Goal: Task Accomplishment & Management: Complete application form

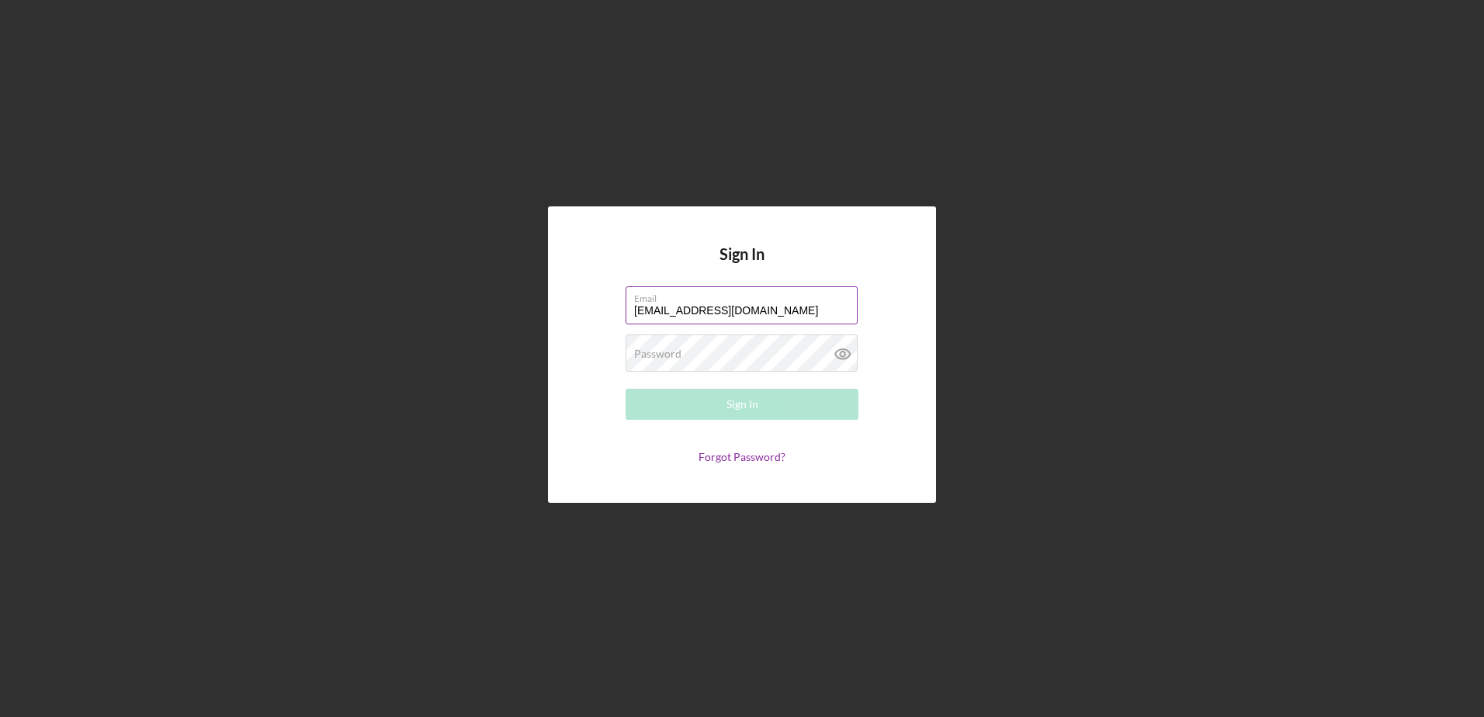
type input "[EMAIL_ADDRESS][DOMAIN_NAME]"
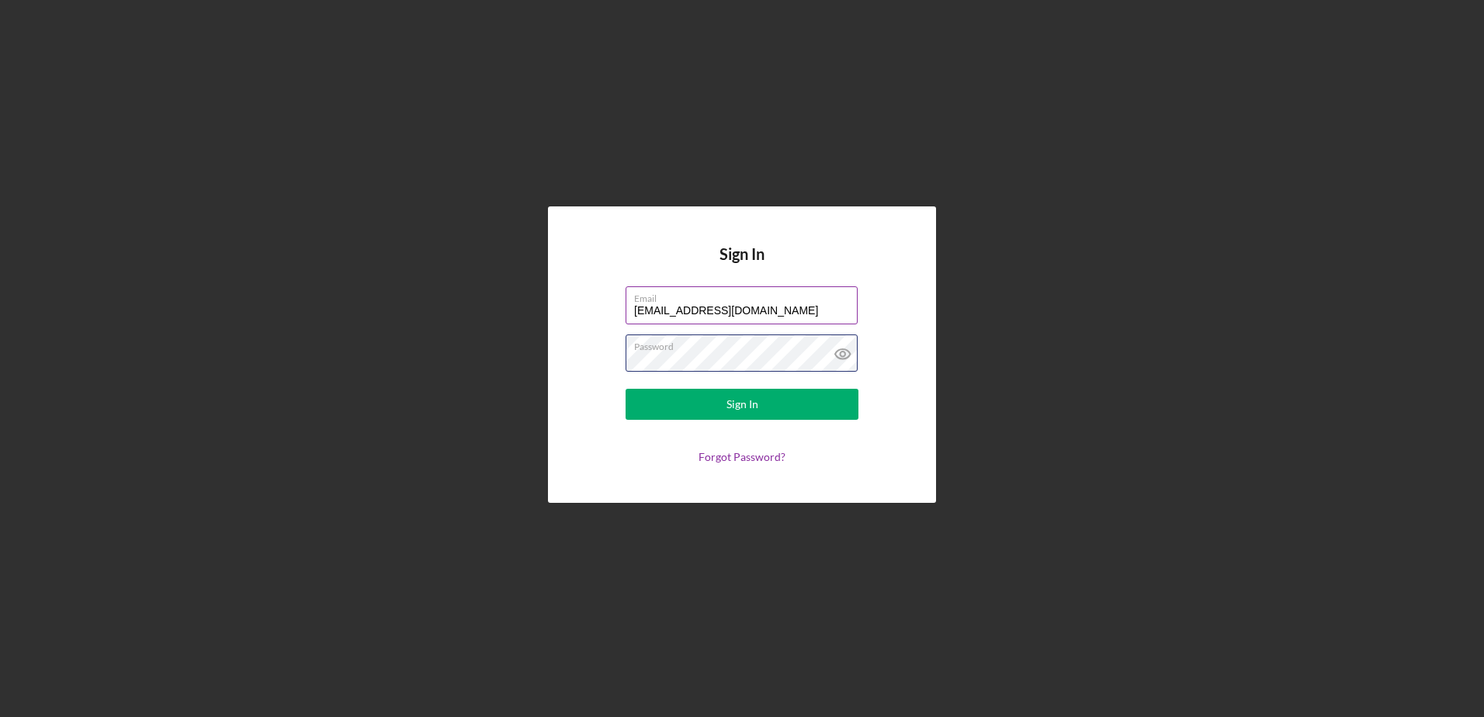
click at [626, 389] on button "Sign In" at bounding box center [742, 404] width 233 height 31
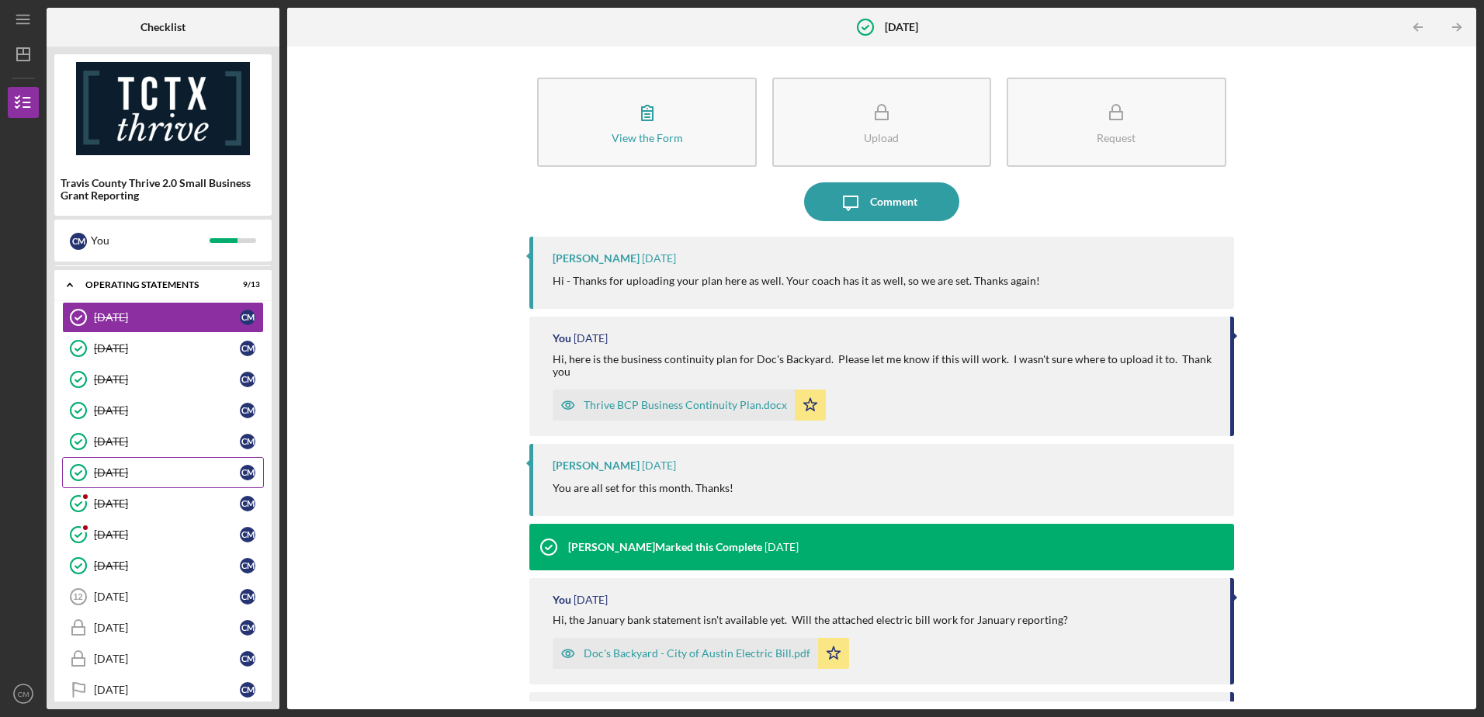
scroll to position [120, 0]
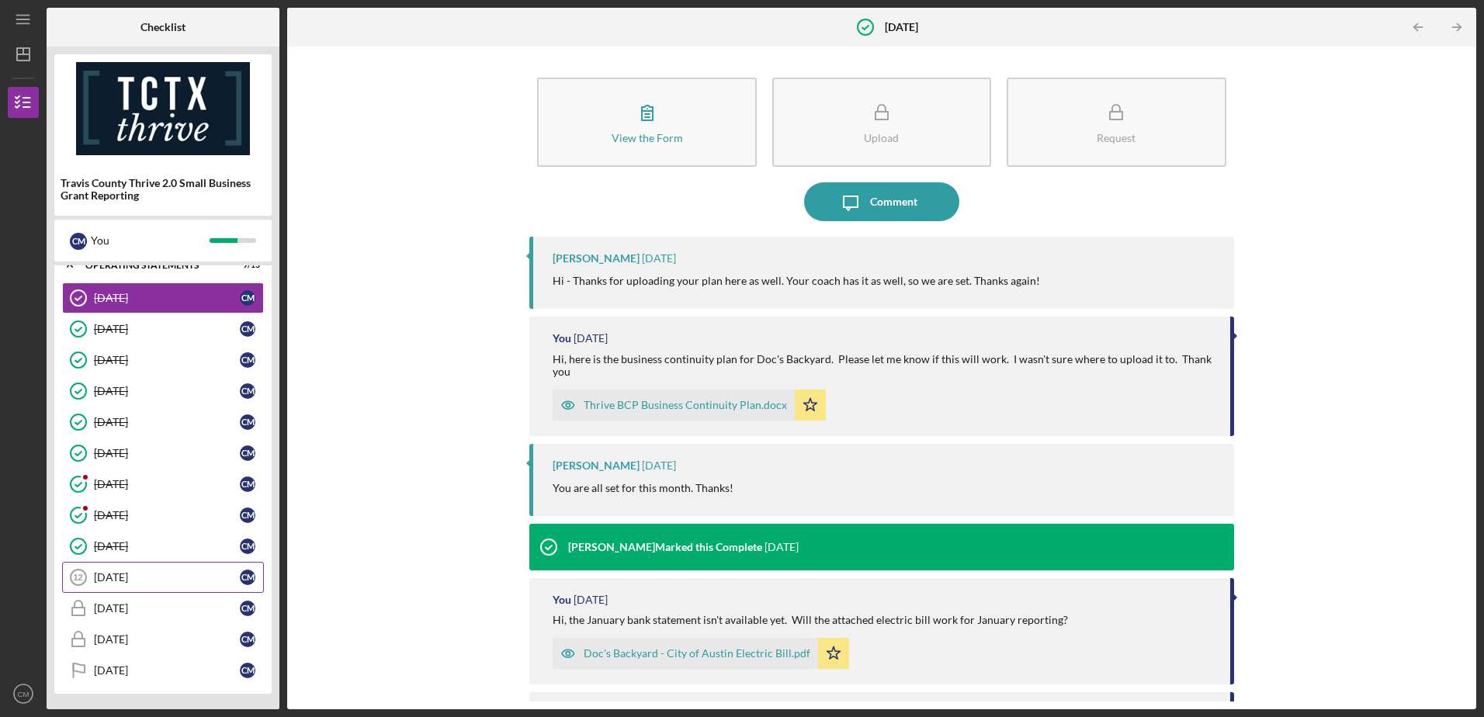
click at [127, 576] on div "[DATE]" at bounding box center [167, 577] width 146 height 12
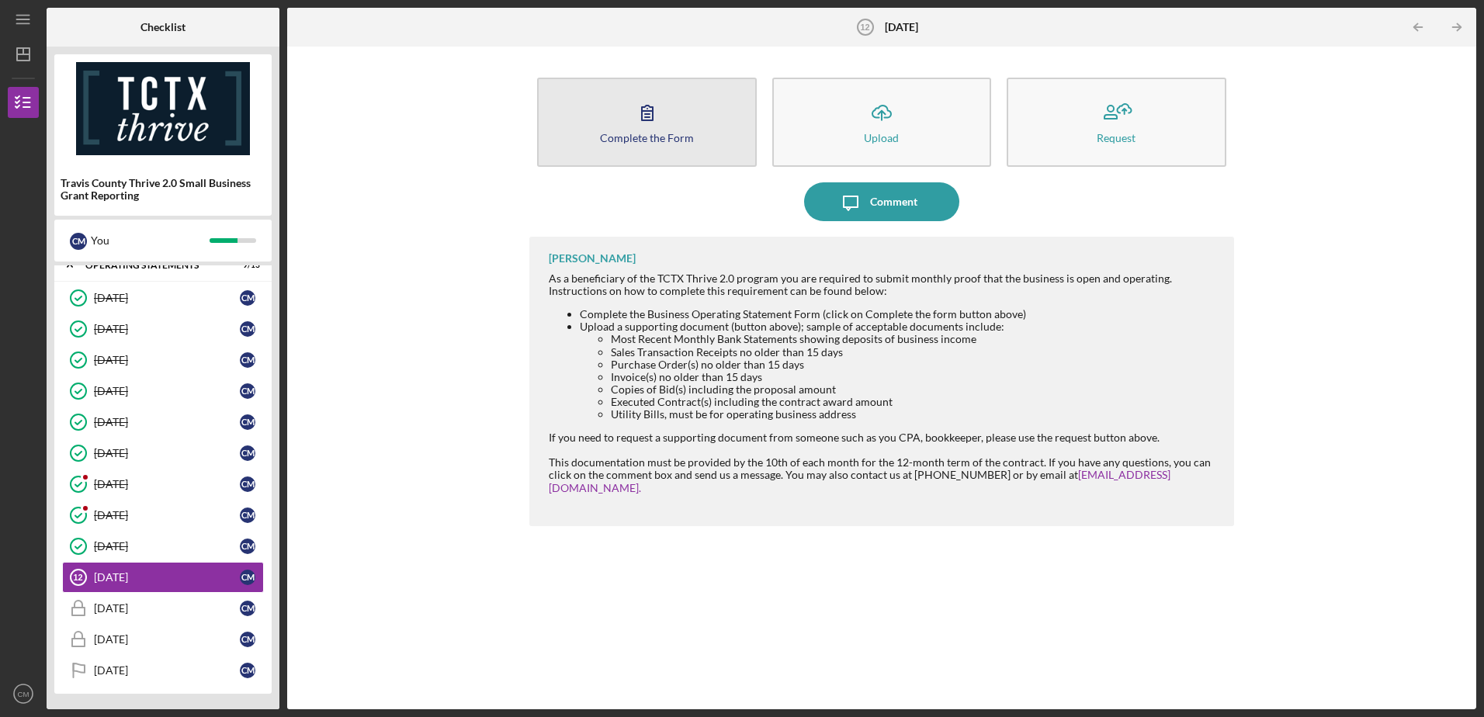
click at [664, 132] on div "Complete the Form" at bounding box center [647, 138] width 94 height 12
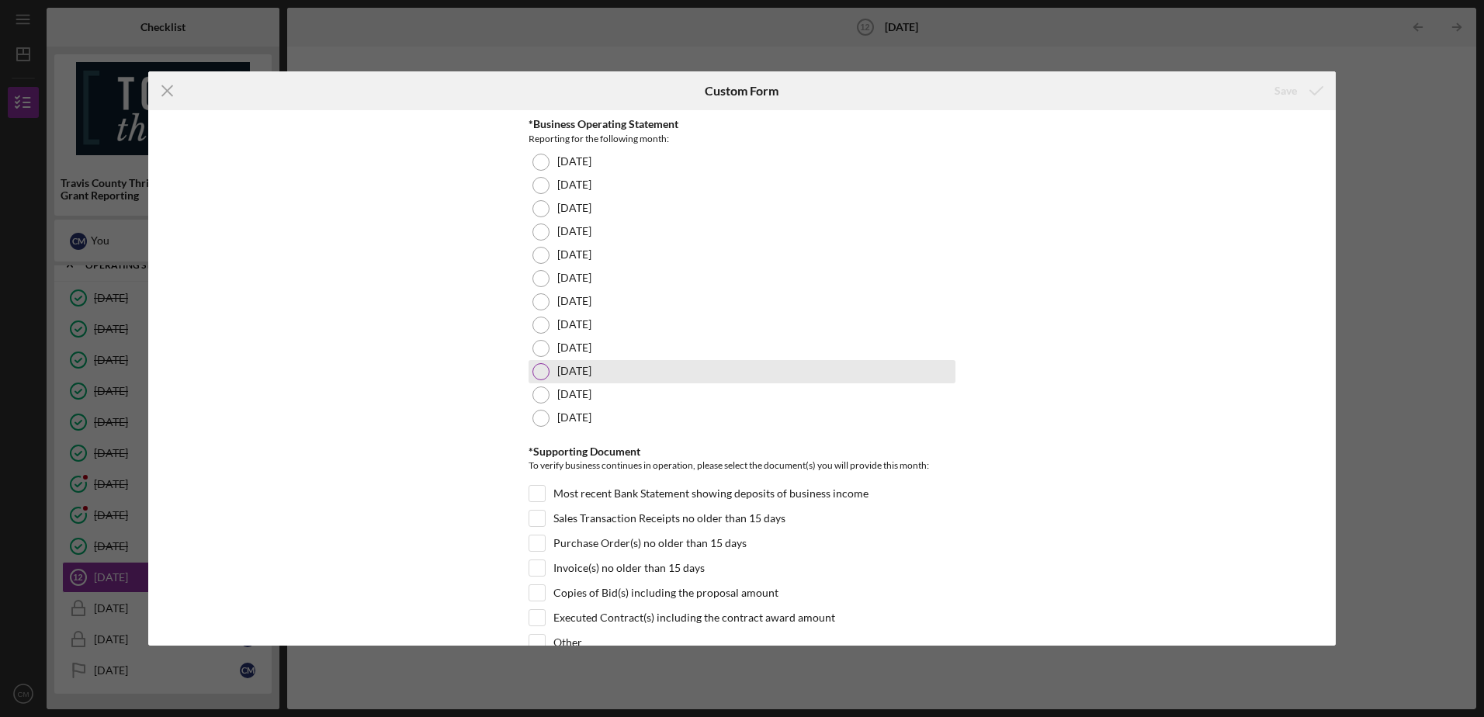
click at [535, 370] on div at bounding box center [540, 371] width 17 height 17
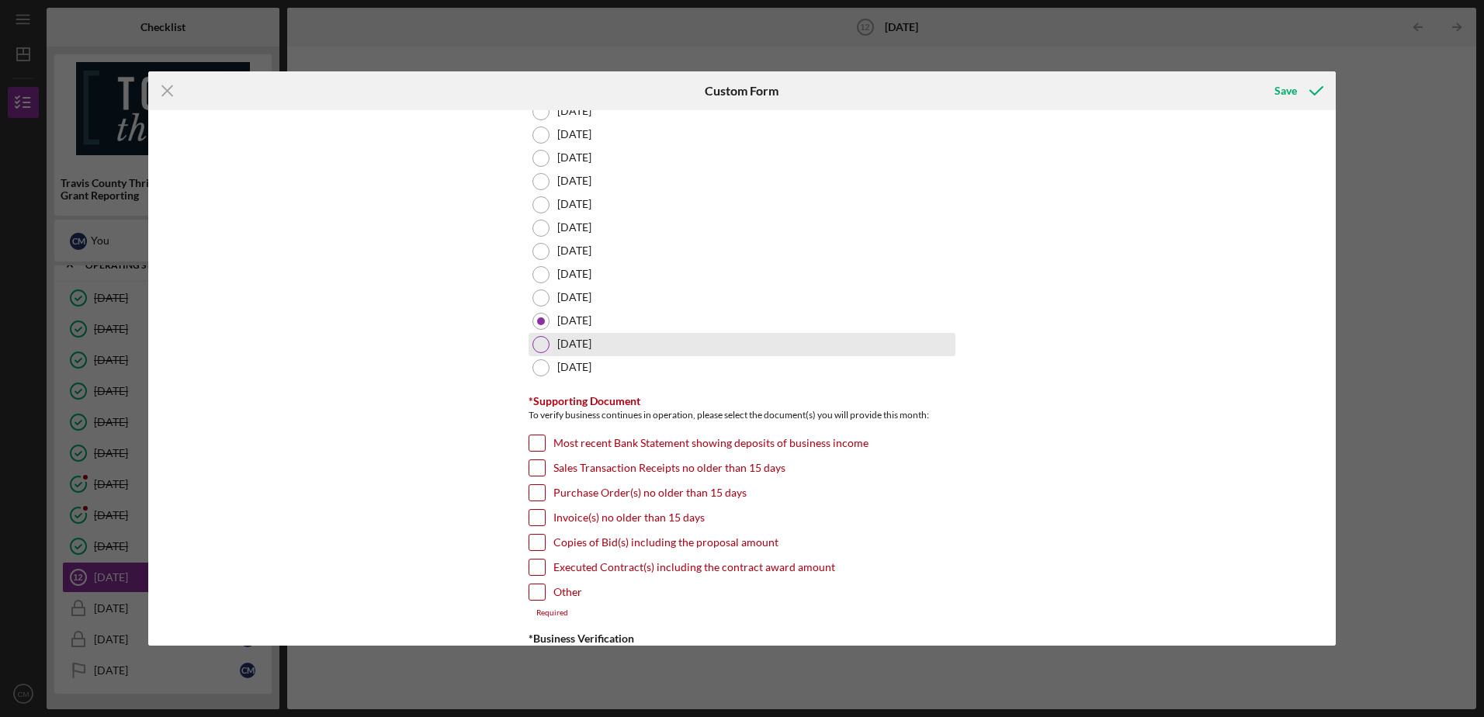
scroll to position [78, 0]
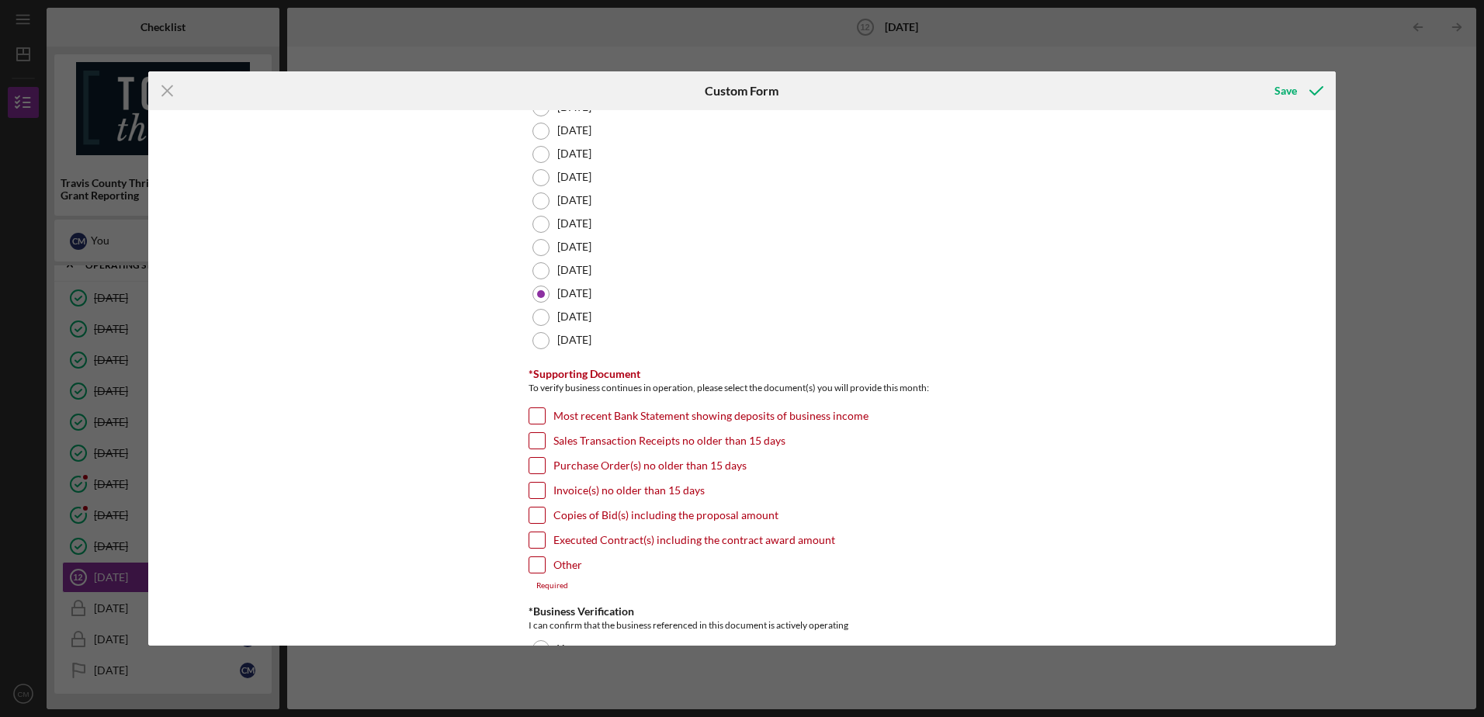
click at [534, 487] on input "Invoice(s) no older than 15 days" at bounding box center [537, 491] width 16 height 16
checkbox input "true"
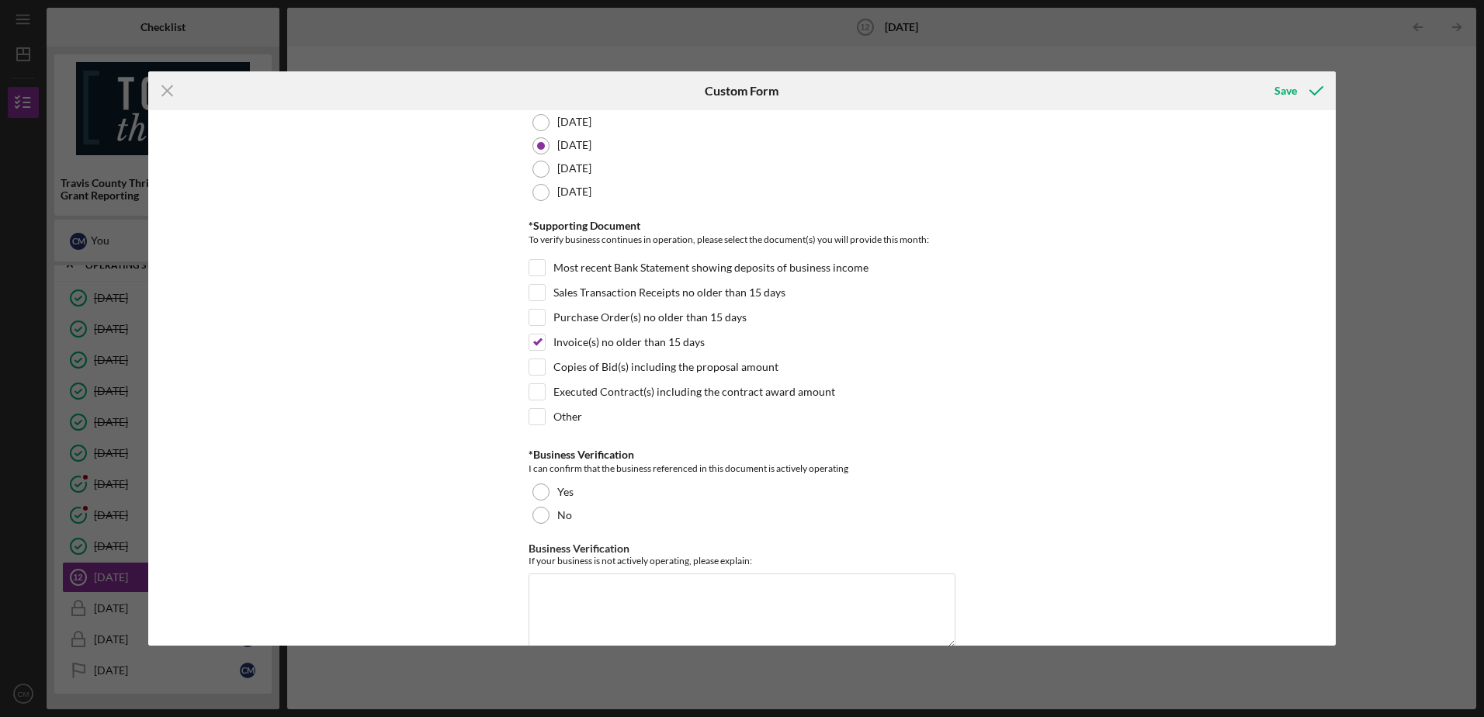
scroll to position [233, 0]
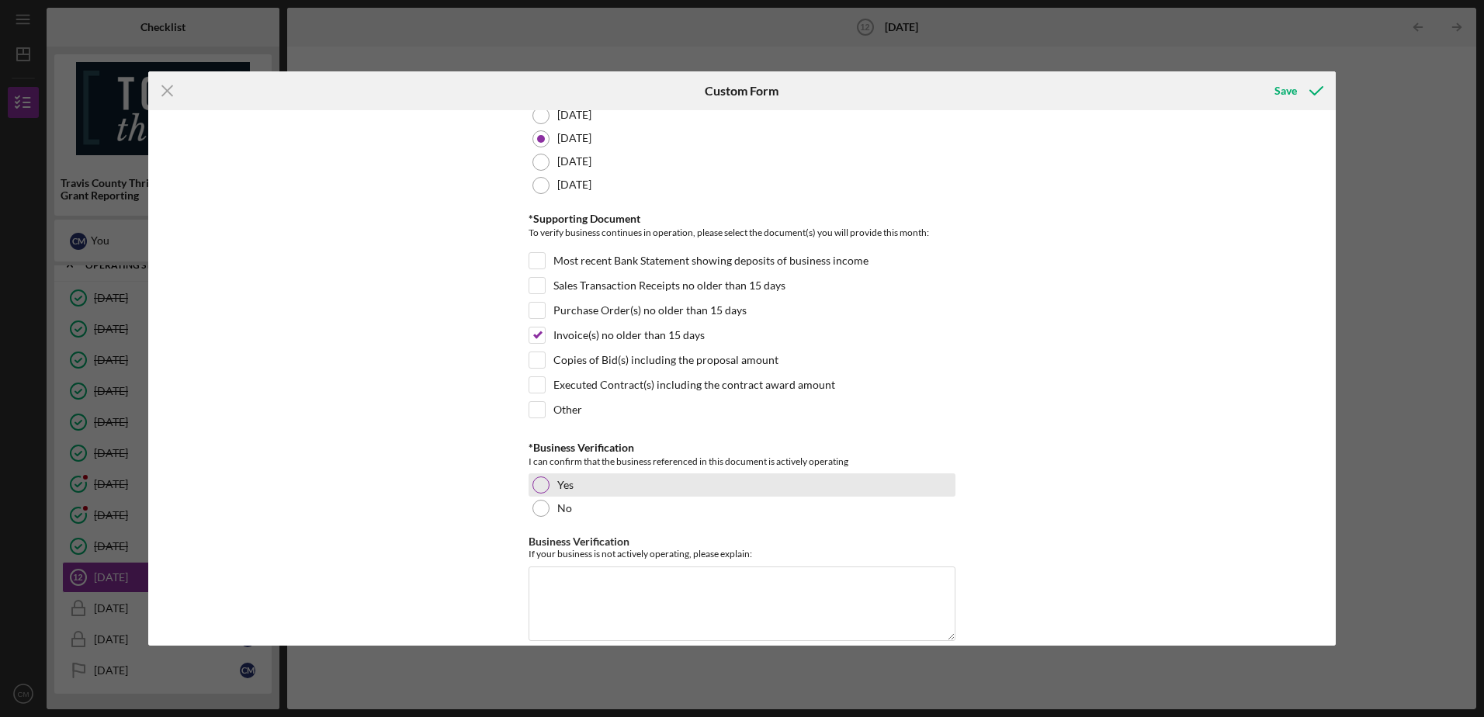
click at [545, 481] on div at bounding box center [540, 485] width 17 height 17
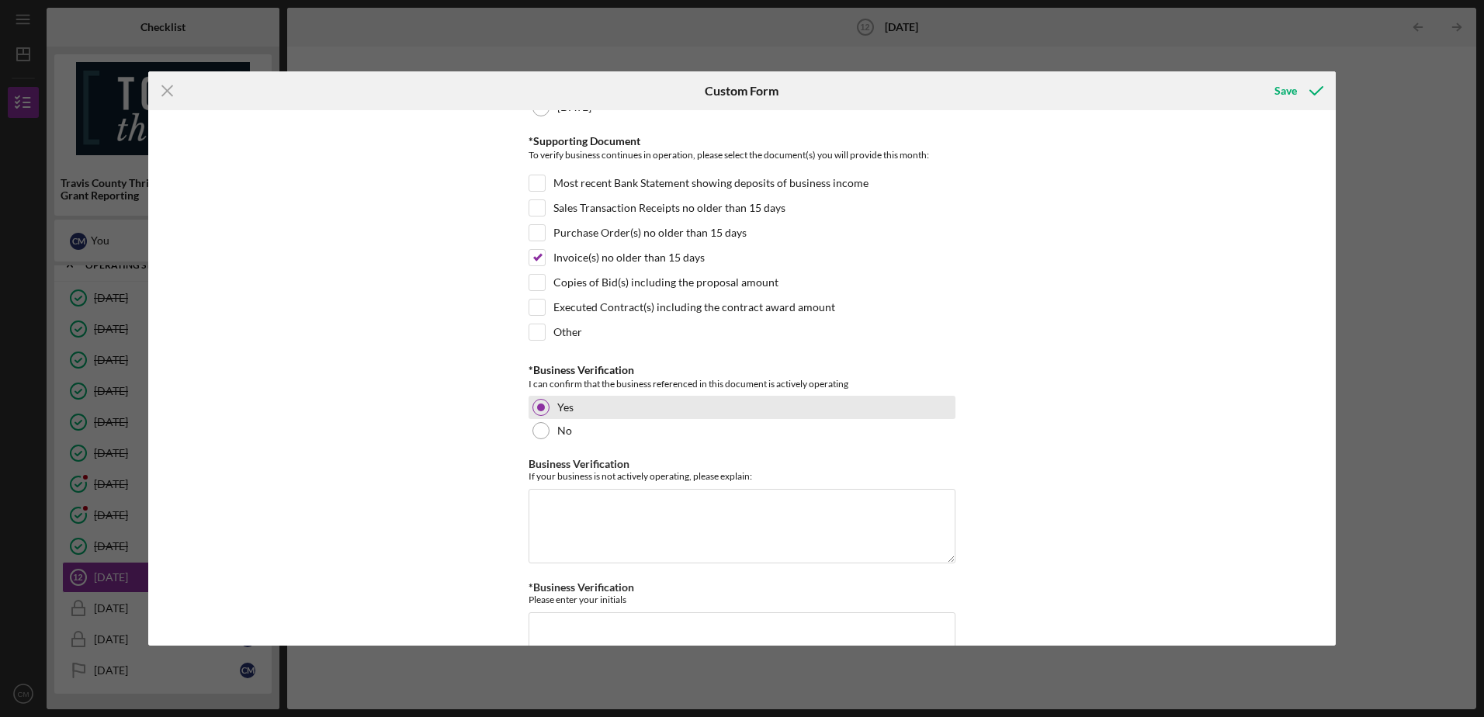
scroll to position [338, 0]
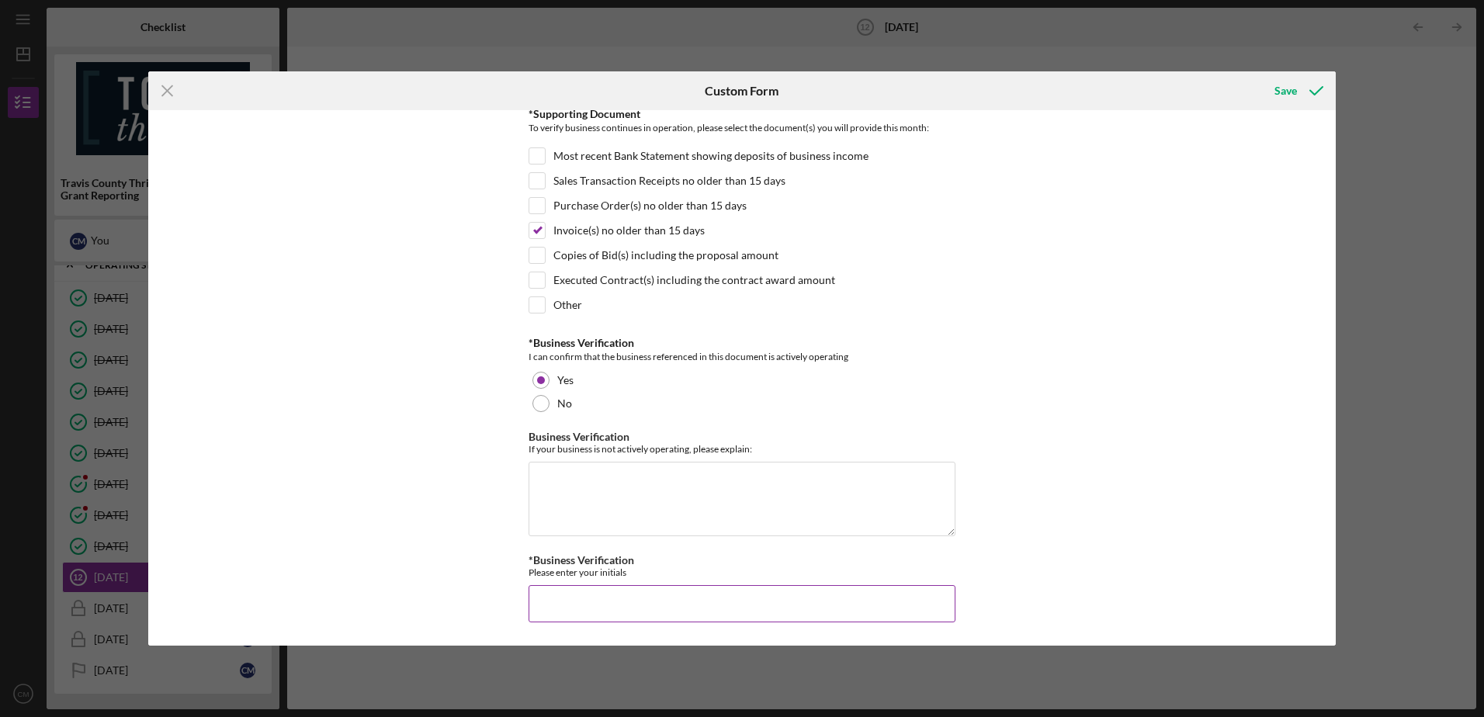
click at [633, 592] on input "*Business Verification" at bounding box center [742, 603] width 427 height 37
type input "BN"
drag, startPoint x: 1278, startPoint y: 89, endPoint x: 1270, endPoint y: 109, distance: 21.2
click at [1275, 99] on div "Save" at bounding box center [1285, 90] width 23 height 31
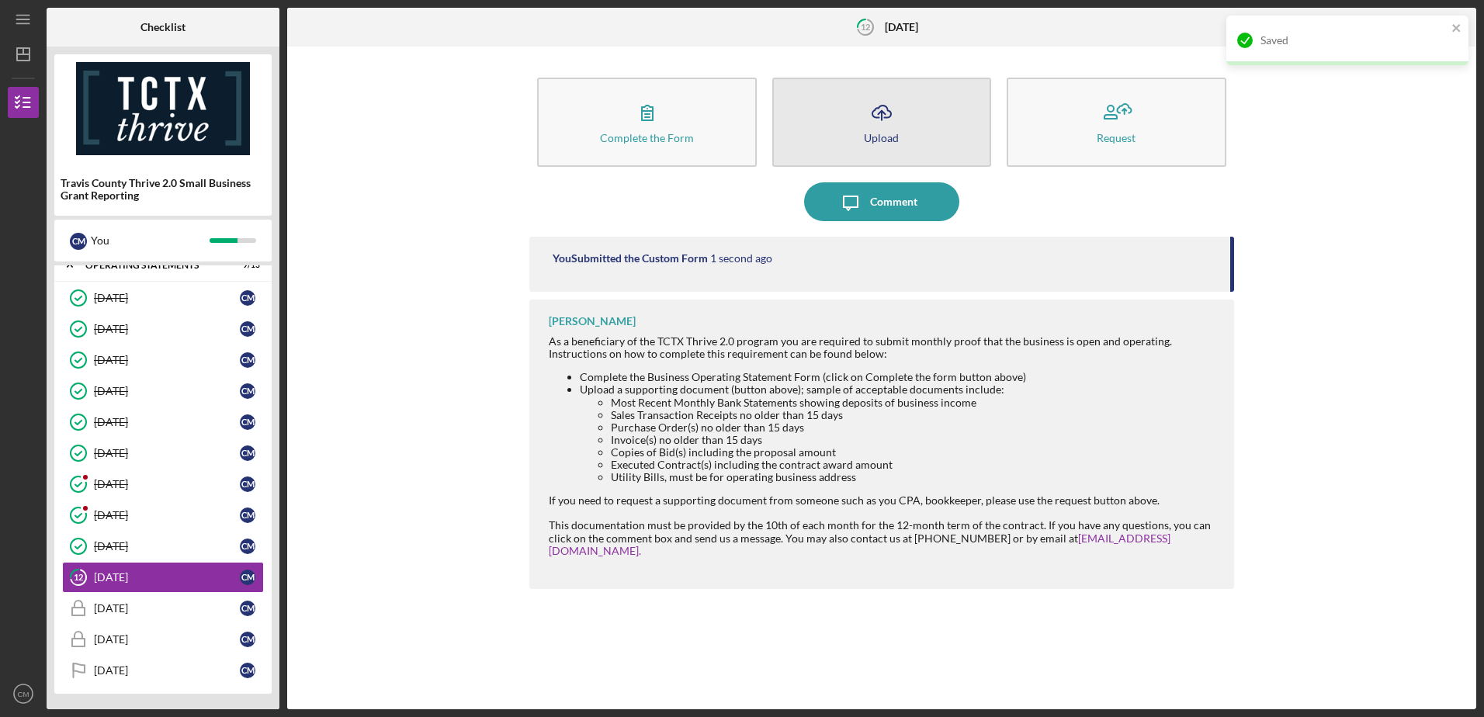
click at [872, 115] on icon "Icon/Upload" at bounding box center [881, 112] width 39 height 39
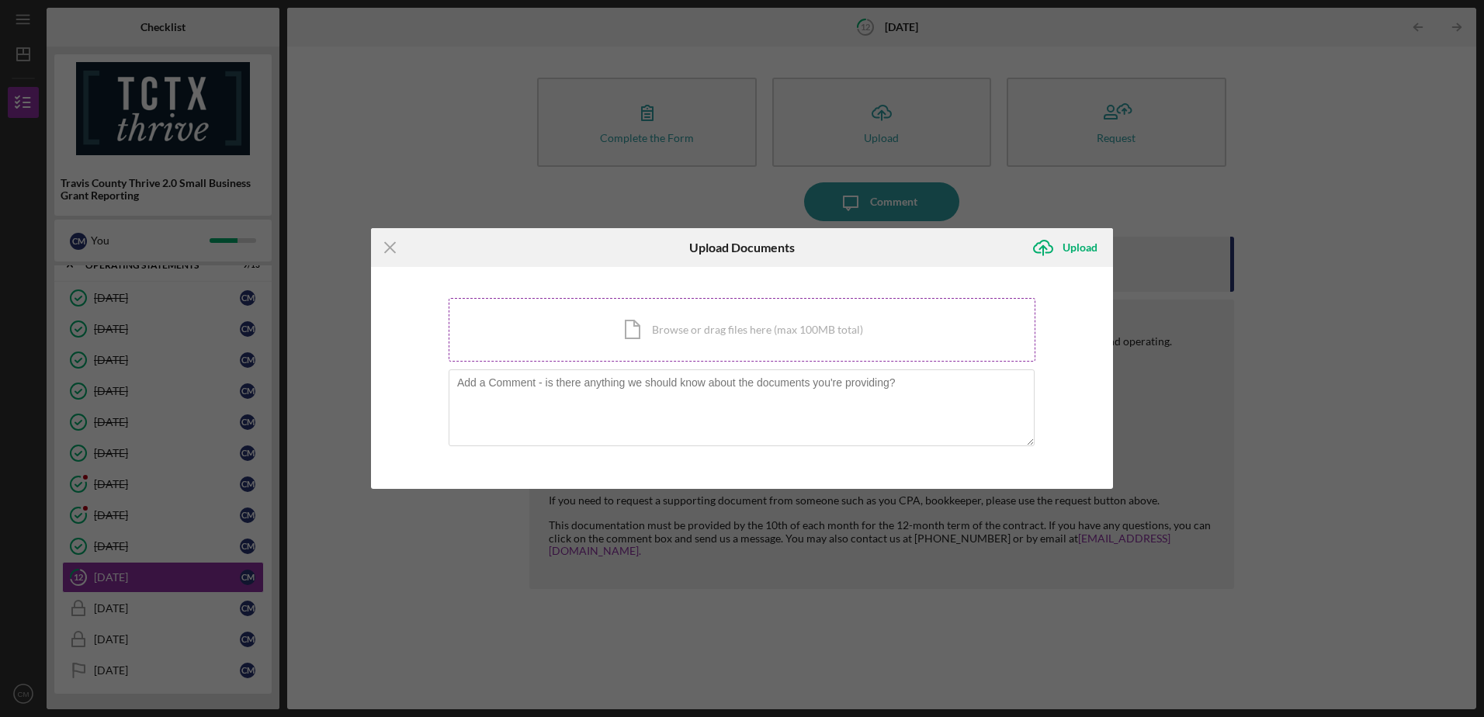
click at [688, 324] on div "Icon/Document Browse or drag files here (max 100MB total) Tap to choose files o…" at bounding box center [742, 330] width 587 height 64
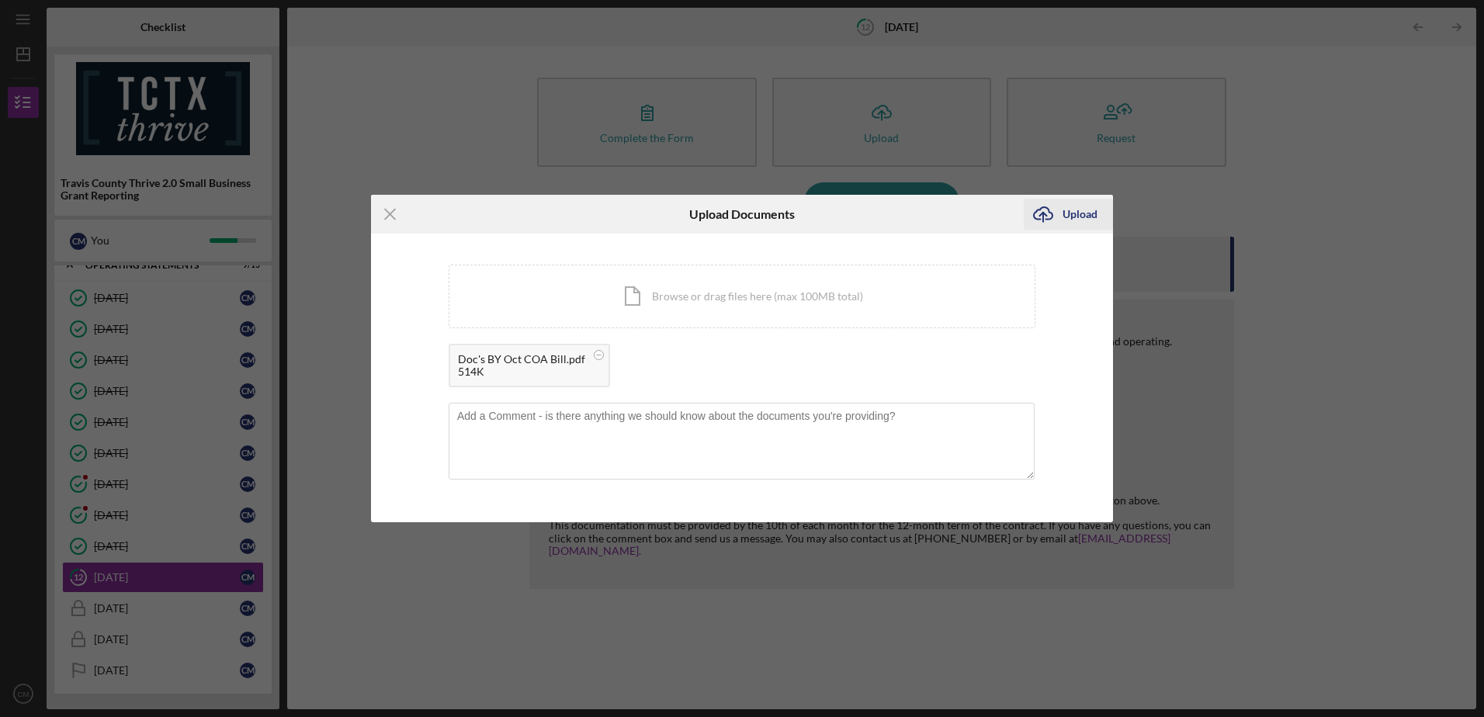
click at [1073, 216] on div "Upload" at bounding box center [1080, 214] width 35 height 31
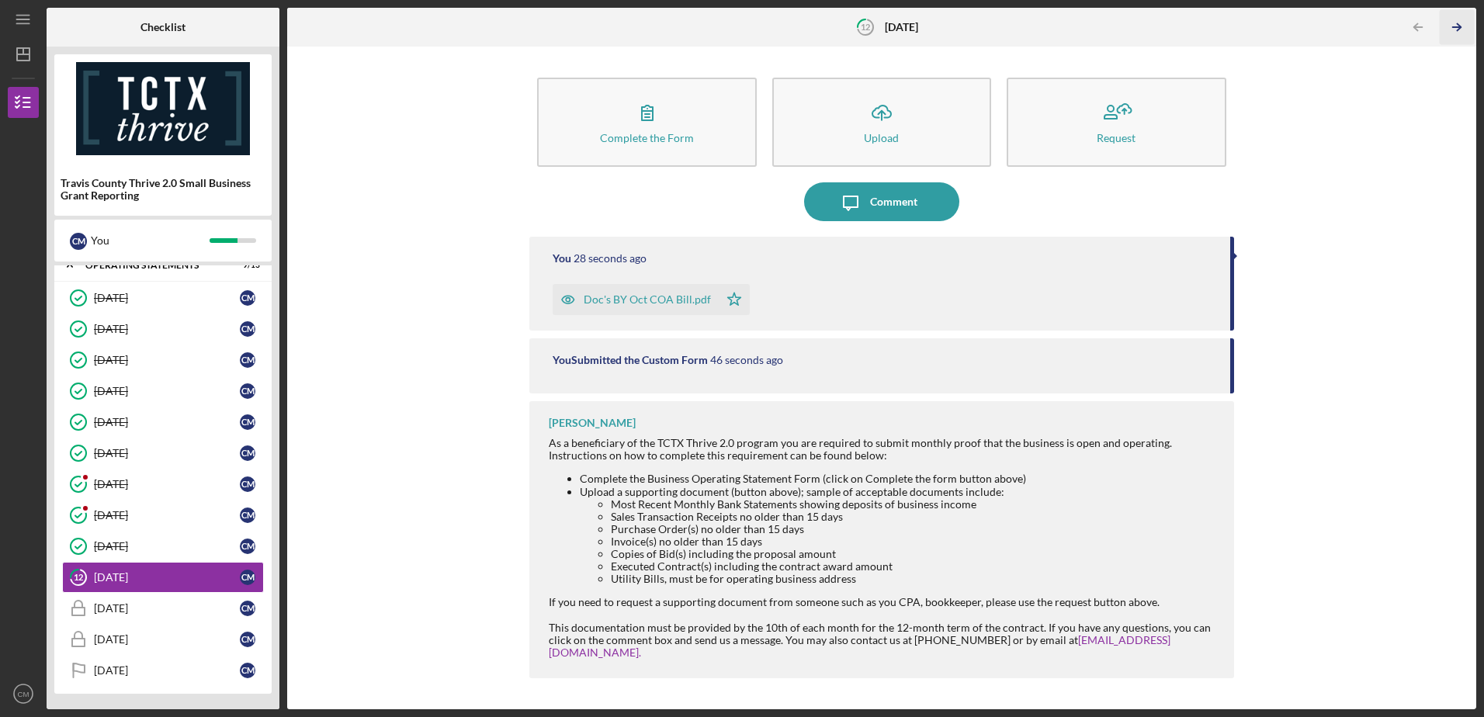
click at [1462, 27] on icon "Icon/Table Pagination Arrow" at bounding box center [1457, 27] width 35 height 35
